Goal: Task Accomplishment & Management: Manage account settings

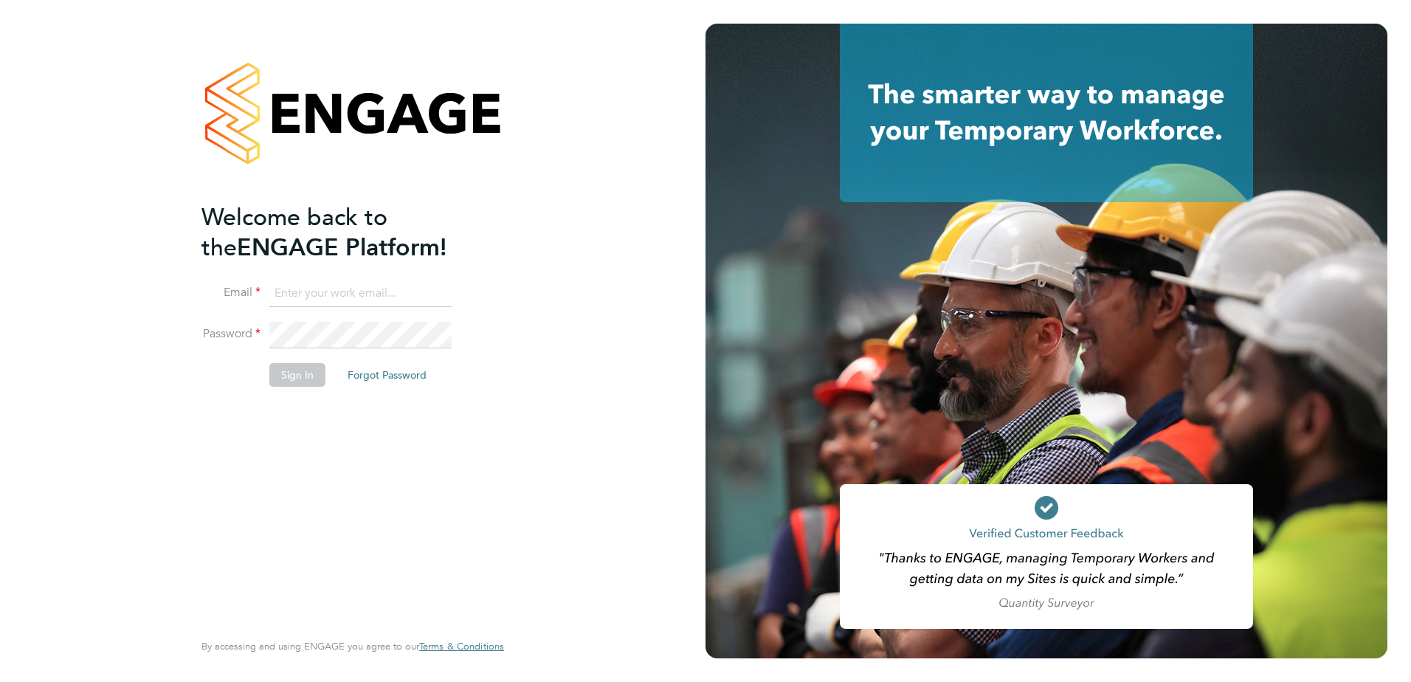
type input "mark.alexander@morgansindall.com"
click at [306, 378] on button "Sign In" at bounding box center [297, 375] width 56 height 24
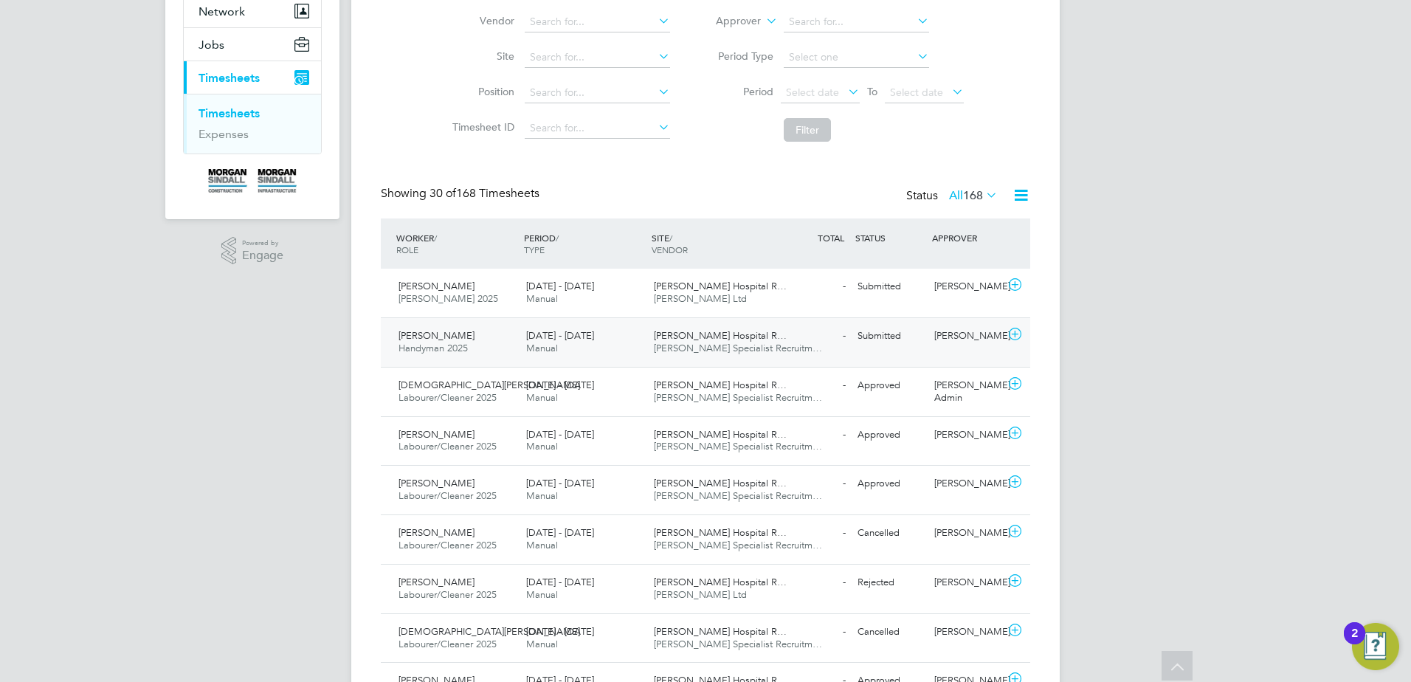
click at [1013, 336] on icon at bounding box center [1015, 334] width 18 height 12
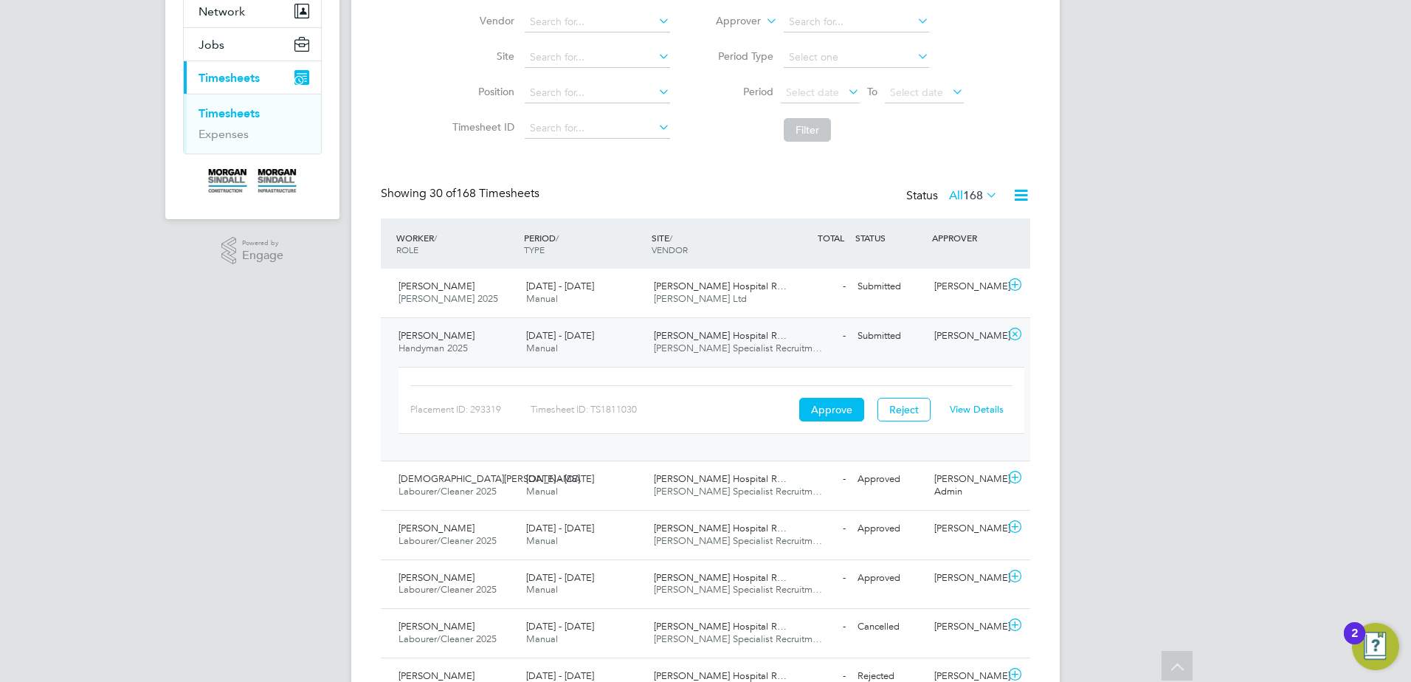
click at [975, 412] on link "View Details" at bounding box center [977, 409] width 54 height 13
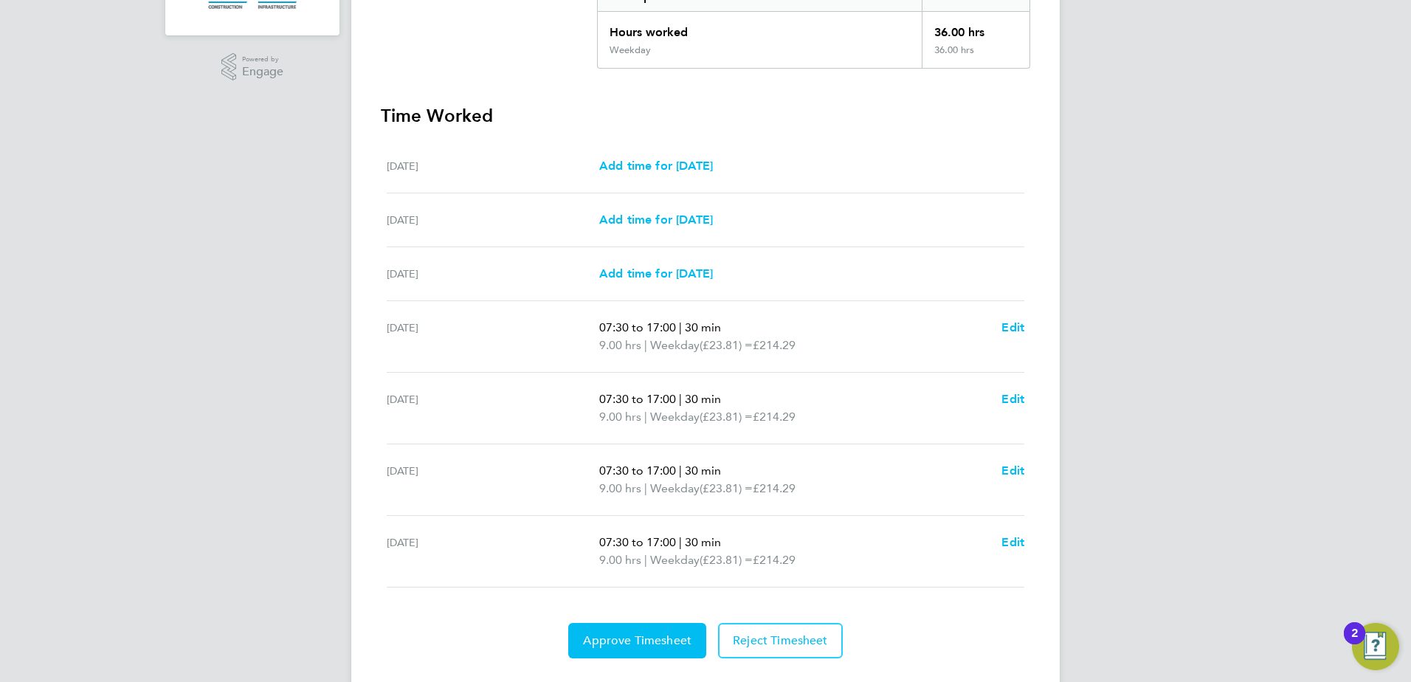
scroll to position [367, 0]
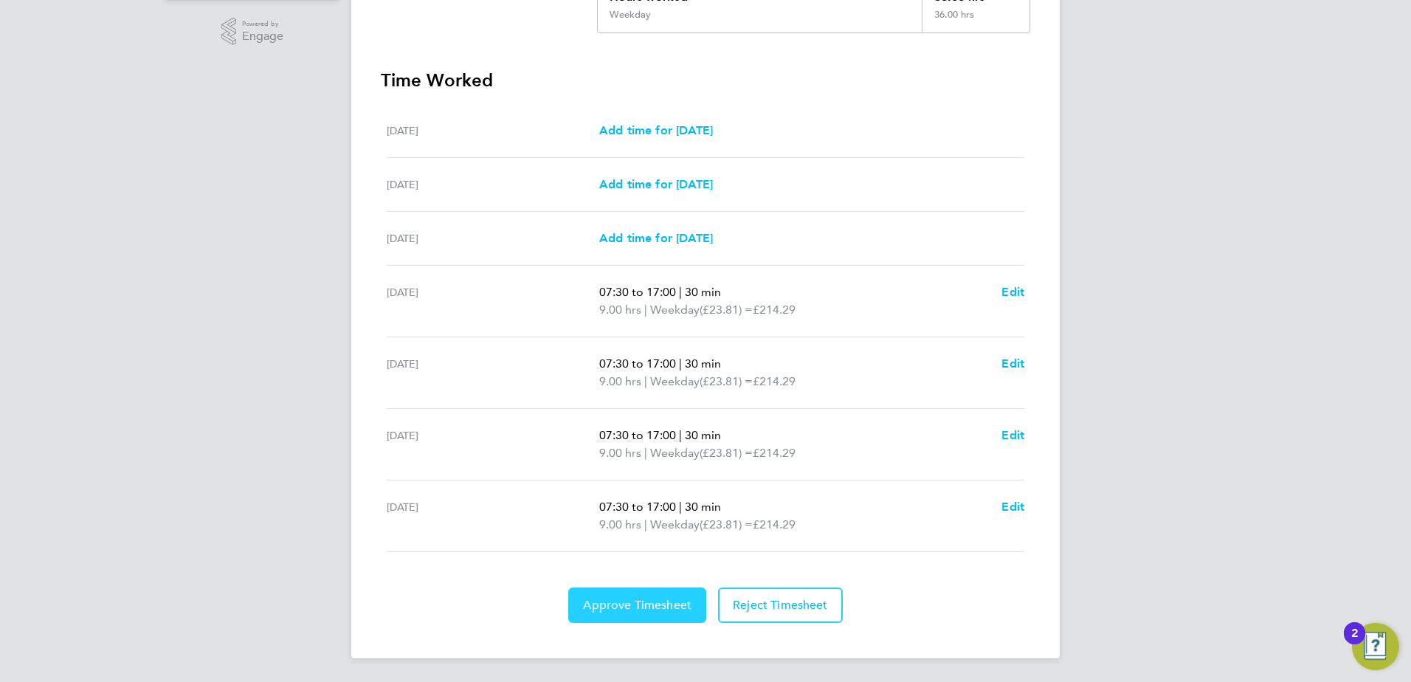
click at [670, 605] on span "Approve Timesheet" at bounding box center [637, 605] width 108 height 15
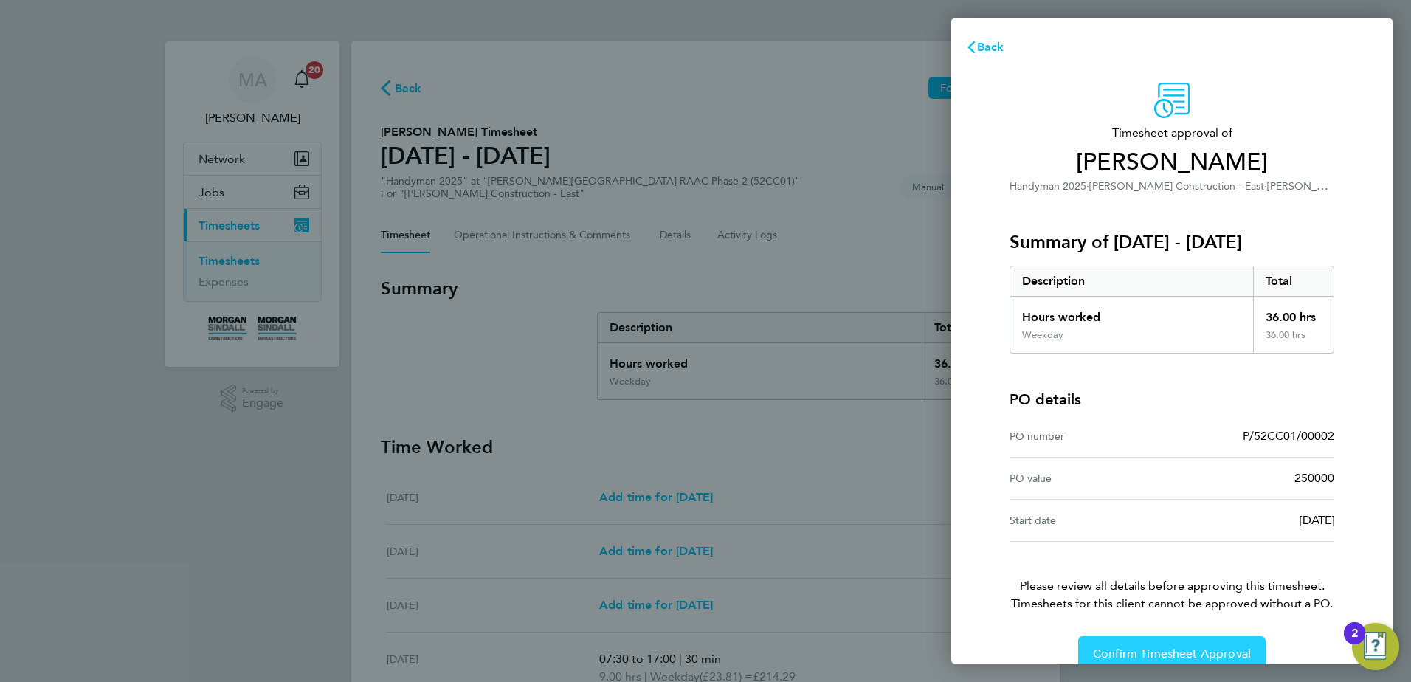
click at [1212, 646] on span "Confirm Timesheet Approval" at bounding box center [1172, 653] width 158 height 15
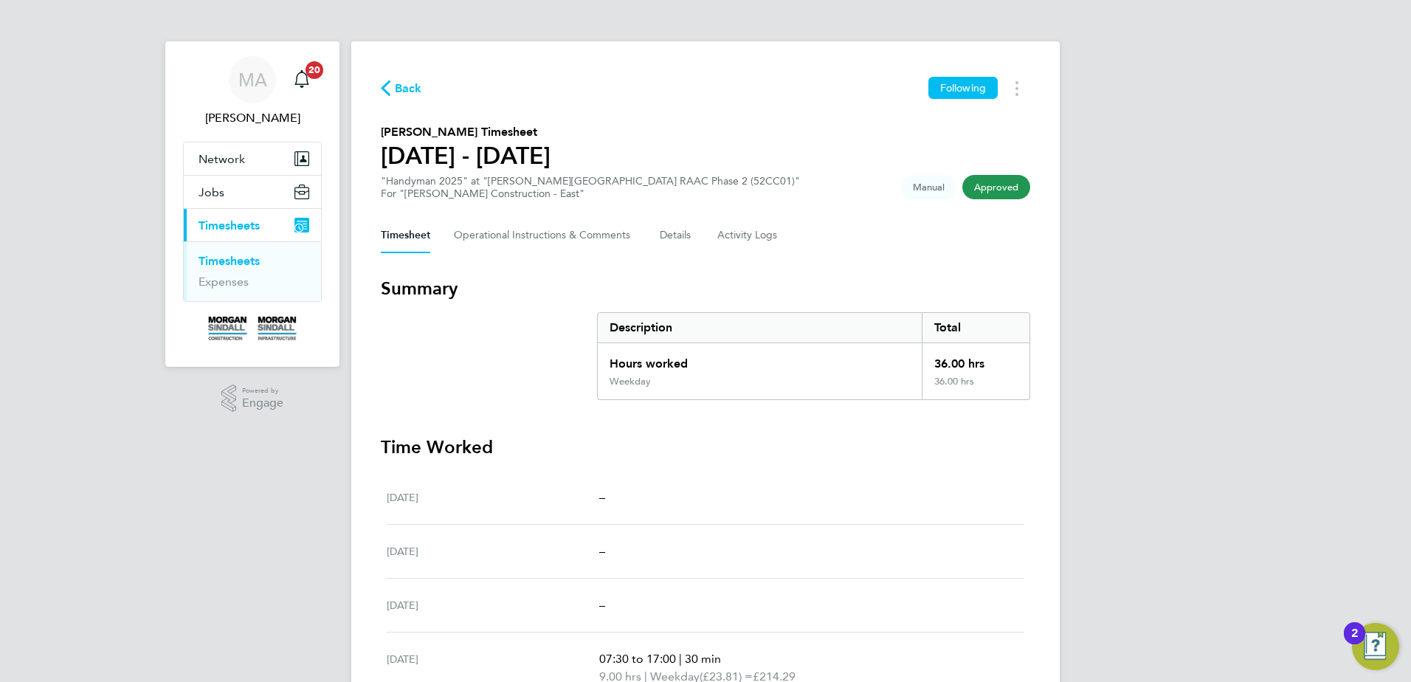
click at [242, 257] on link "Timesheets" at bounding box center [229, 261] width 61 height 14
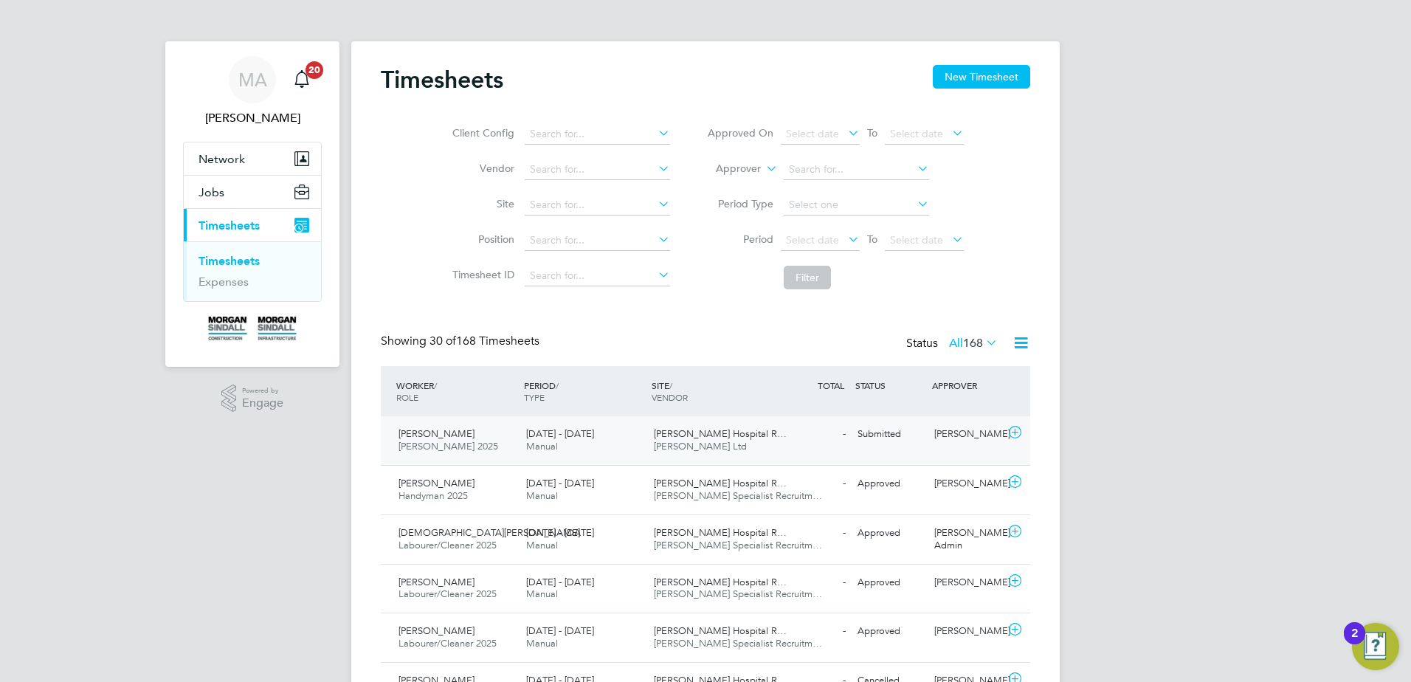
click at [1013, 431] on icon at bounding box center [1015, 433] width 18 height 12
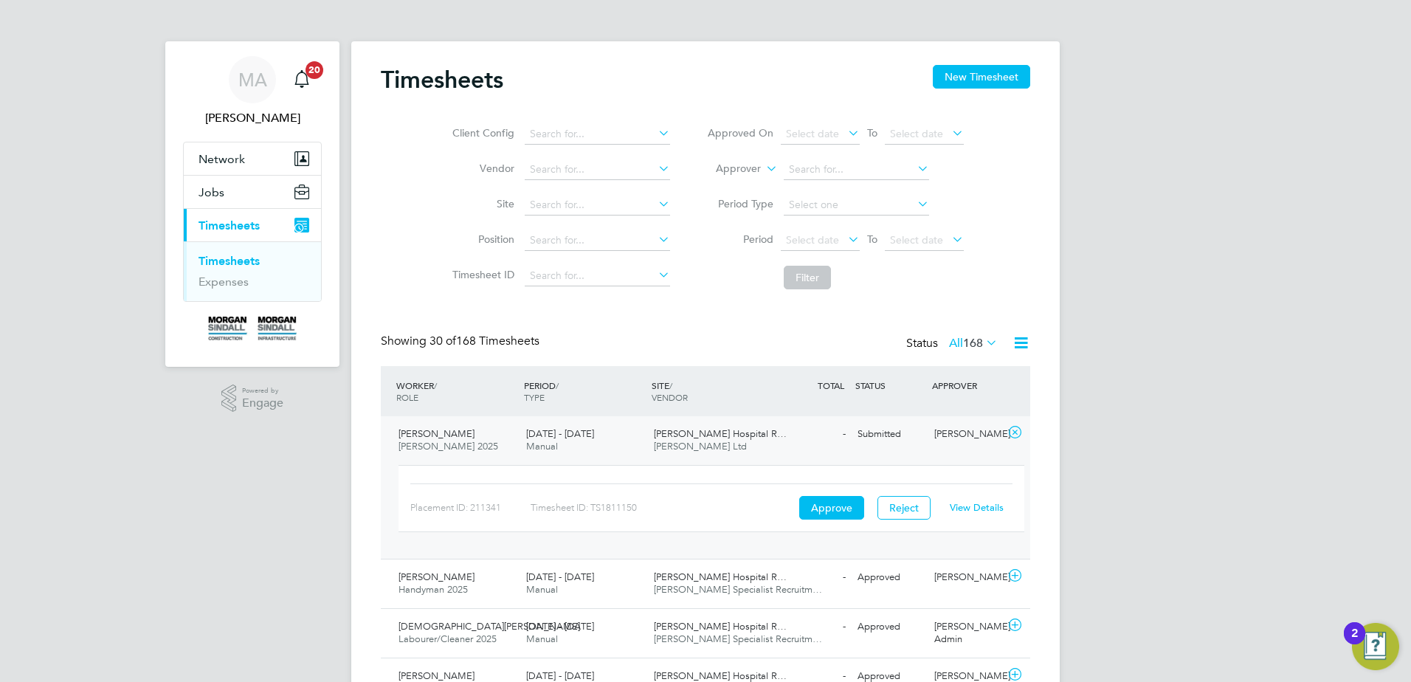
click at [981, 505] on link "View Details" at bounding box center [977, 507] width 54 height 13
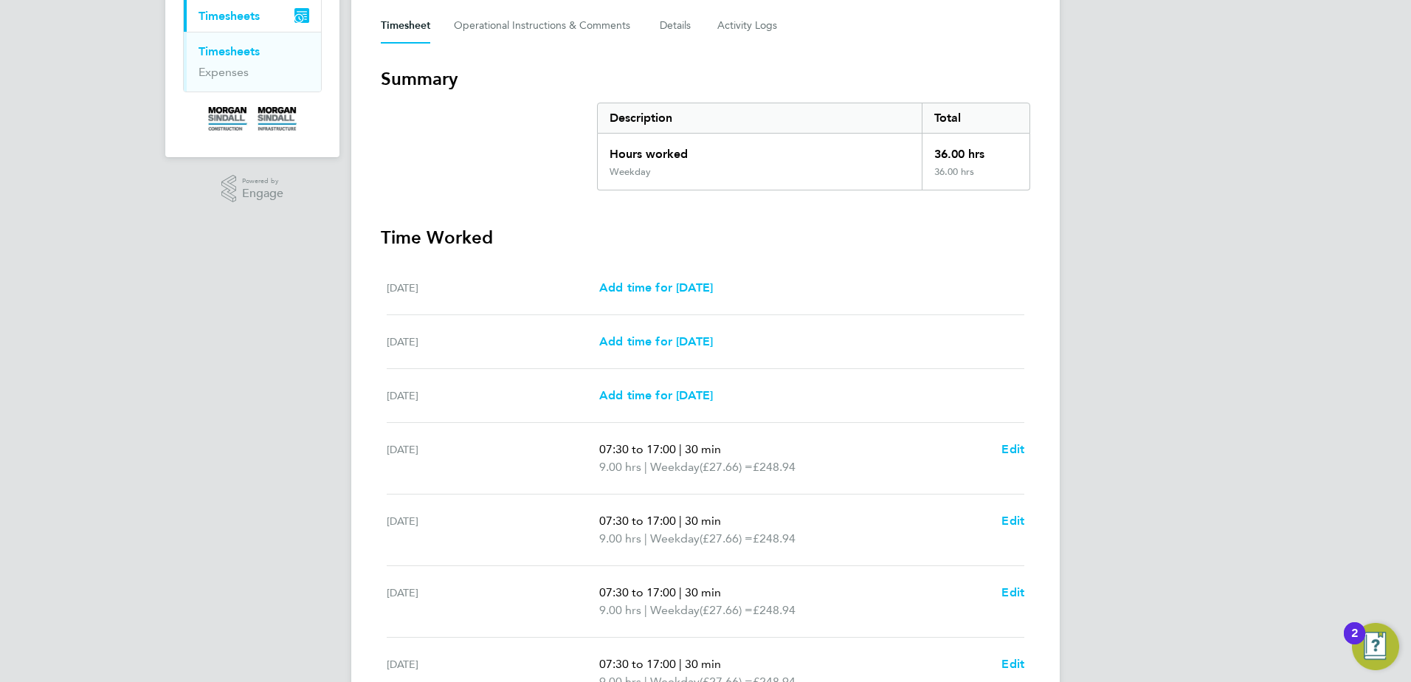
scroll to position [367, 0]
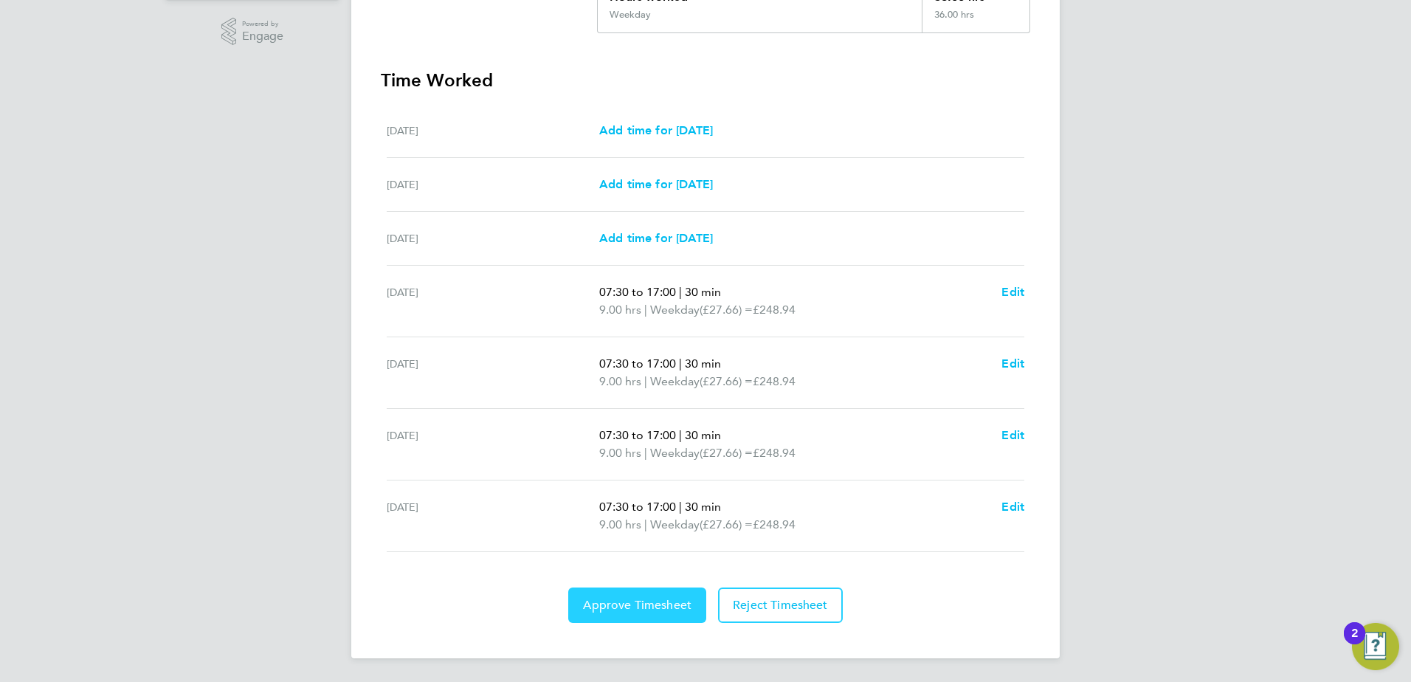
click at [639, 604] on span "Approve Timesheet" at bounding box center [637, 605] width 108 height 15
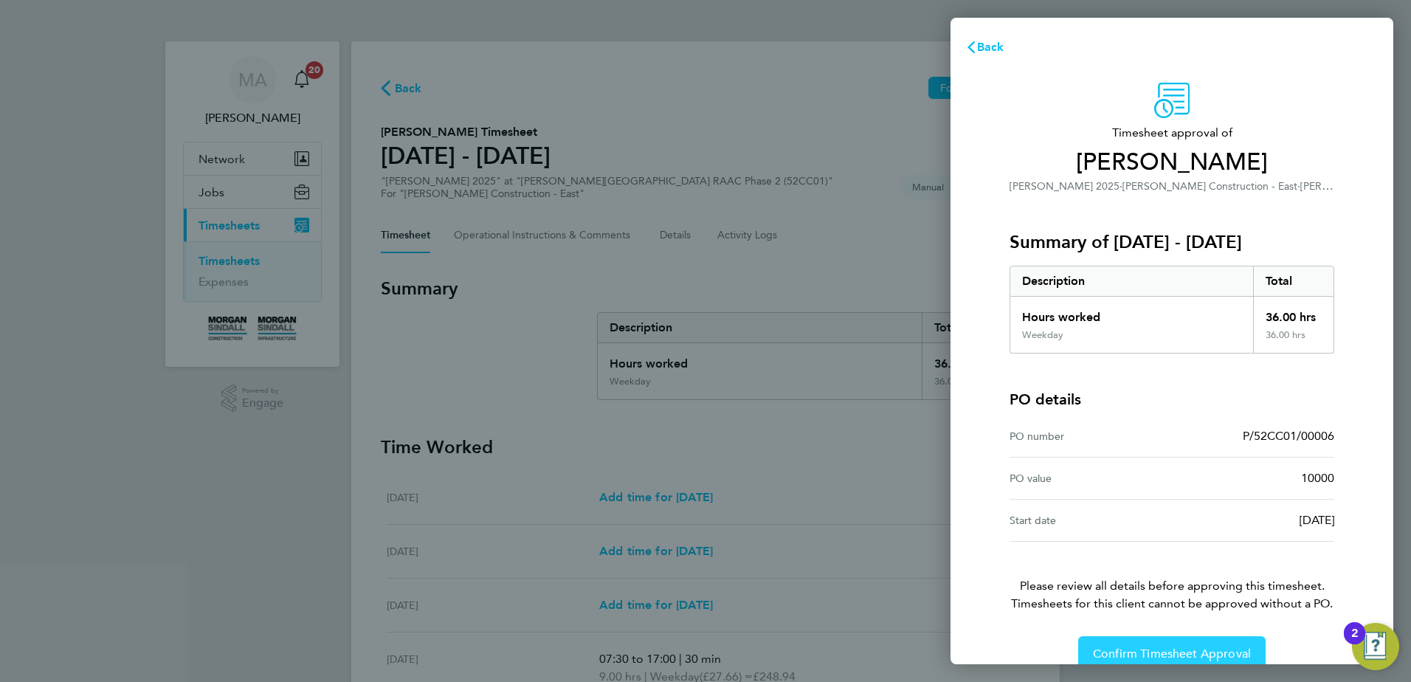
click at [1191, 643] on button "Confirm Timesheet Approval" at bounding box center [1171, 653] width 187 height 35
